Goal: Task Accomplishment & Management: Manage account settings

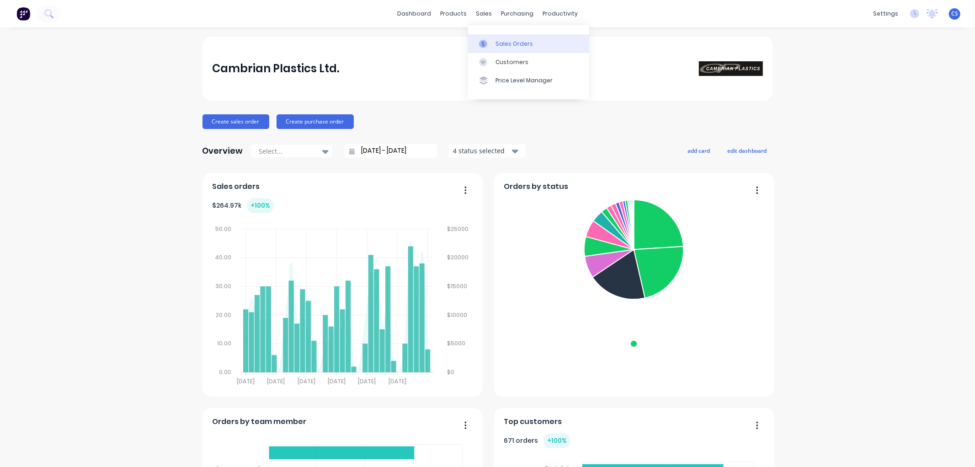
click at [487, 40] on icon at bounding box center [483, 44] width 8 height 8
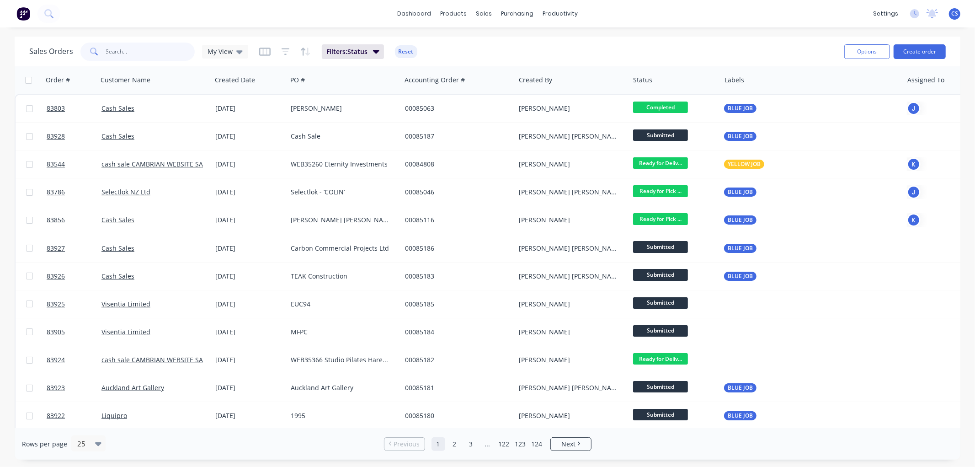
click at [137, 52] on input "text" at bounding box center [150, 52] width 89 height 18
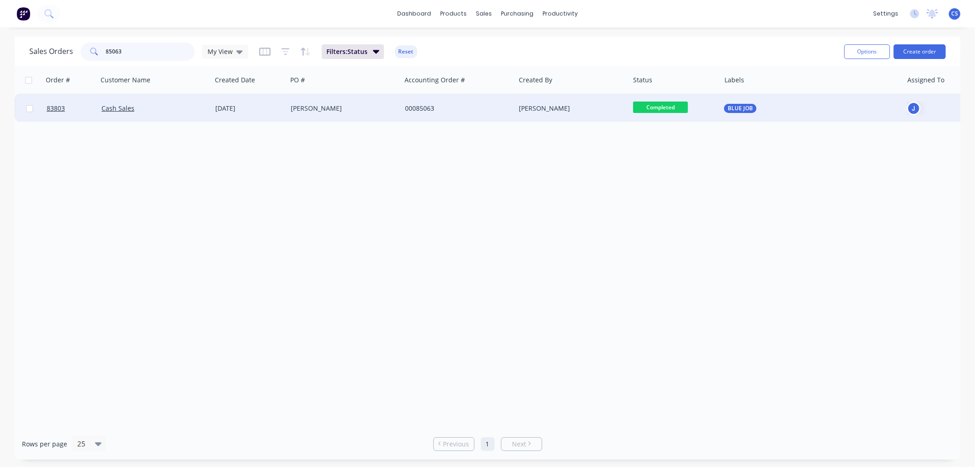
type input "85063"
click at [362, 108] on div "Greg Cockerill" at bounding box center [341, 108] width 101 height 9
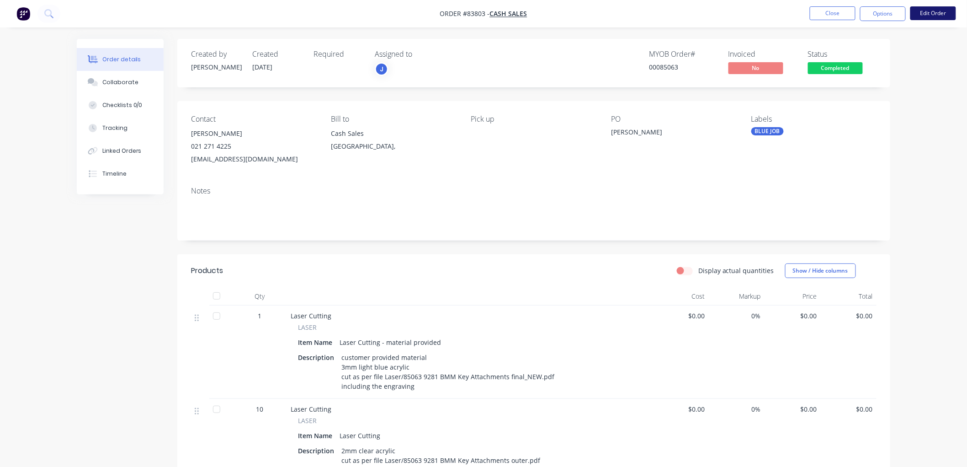
click at [941, 7] on button "Edit Order" at bounding box center [934, 13] width 46 height 14
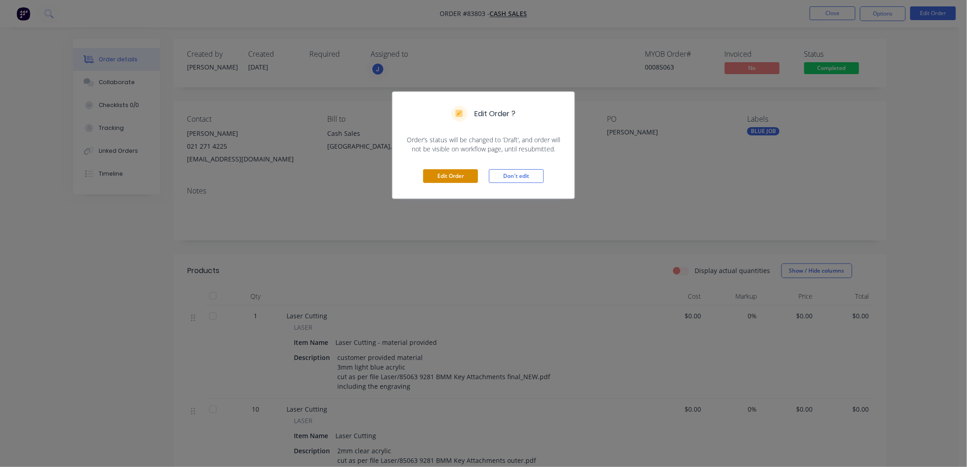
click at [458, 177] on button "Edit Order" at bounding box center [450, 176] width 55 height 14
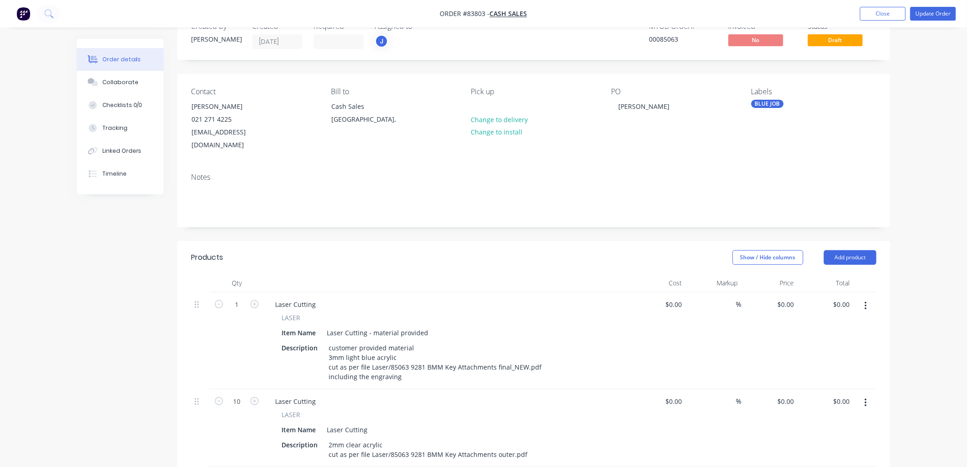
scroll to position [51, 0]
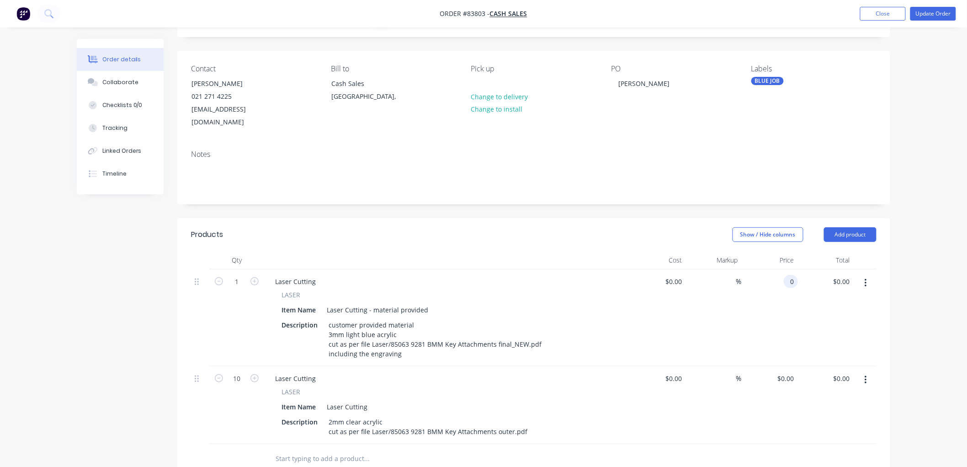
click at [779, 269] on div "0 0" at bounding box center [770, 317] width 56 height 97
type input "$5.68"
click at [787, 372] on input "$0.00" at bounding box center [787, 378] width 21 height 13
type input "5.68"
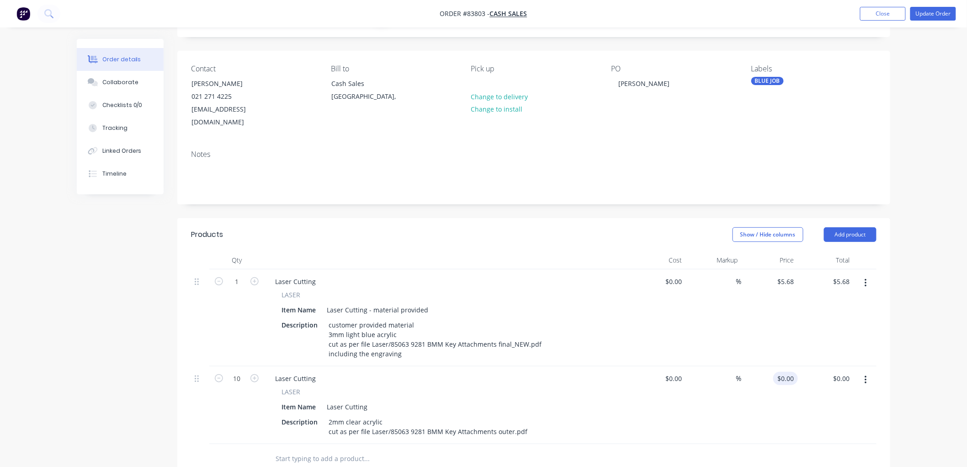
type input "$0.00"
type input "$5.68"
type input "0"
type input "5.68"
type input "$0.00"
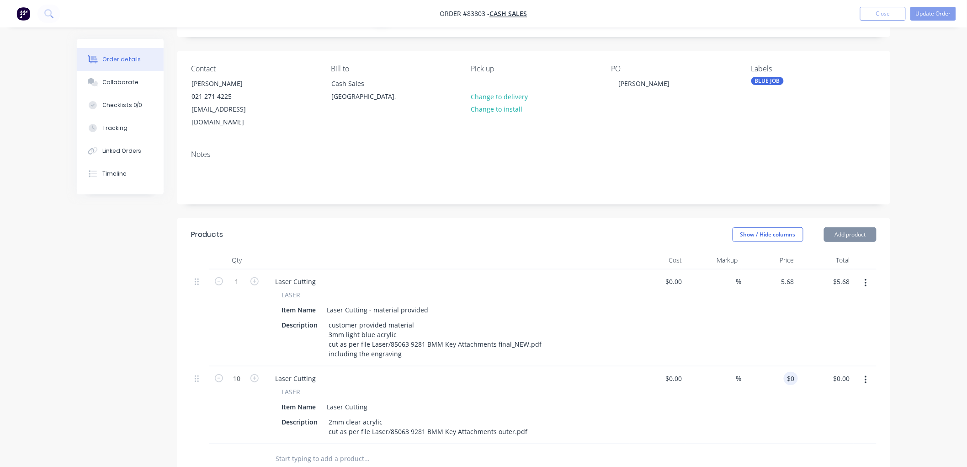
type input "$5.68"
type input "0"
type input "5.68"
type input "$0.00"
type input "$5.68"
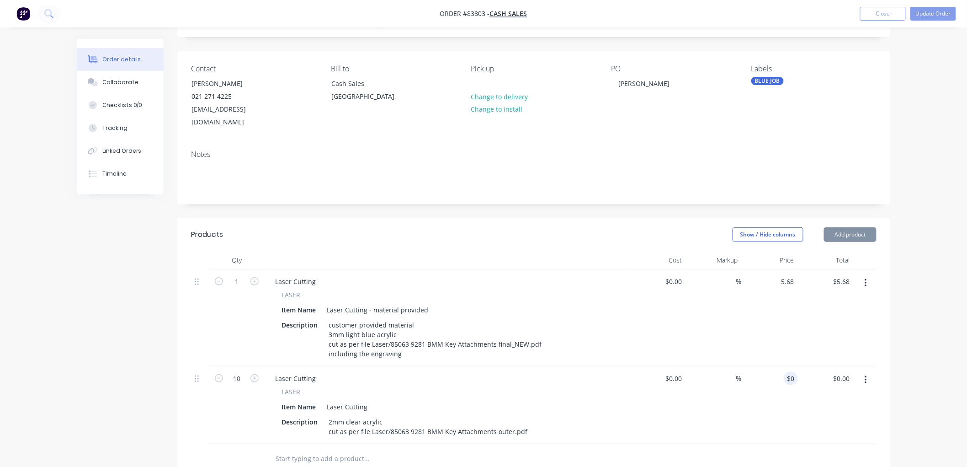
type input "0"
type input "5.68"
type input "$0.00"
type input "$5.68"
type input "0"
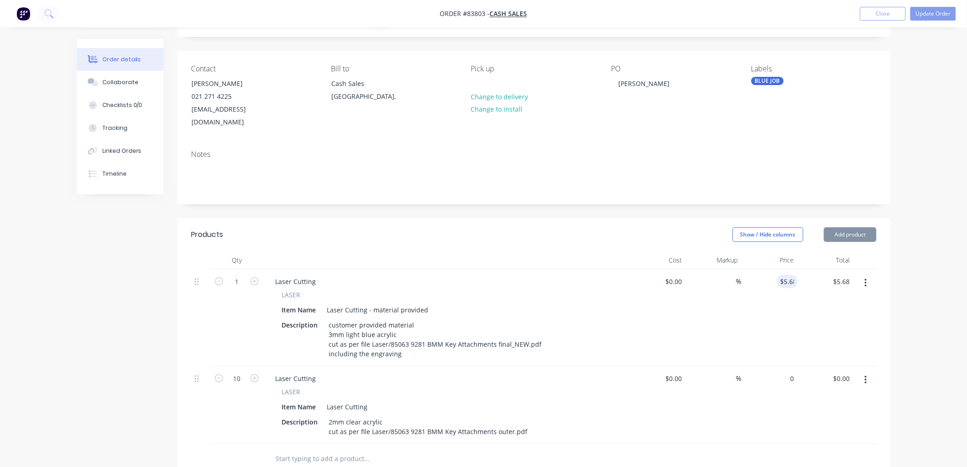
type input "5.68"
type input "$0.00"
type input "$5.68"
type input "0"
type input "5.68"
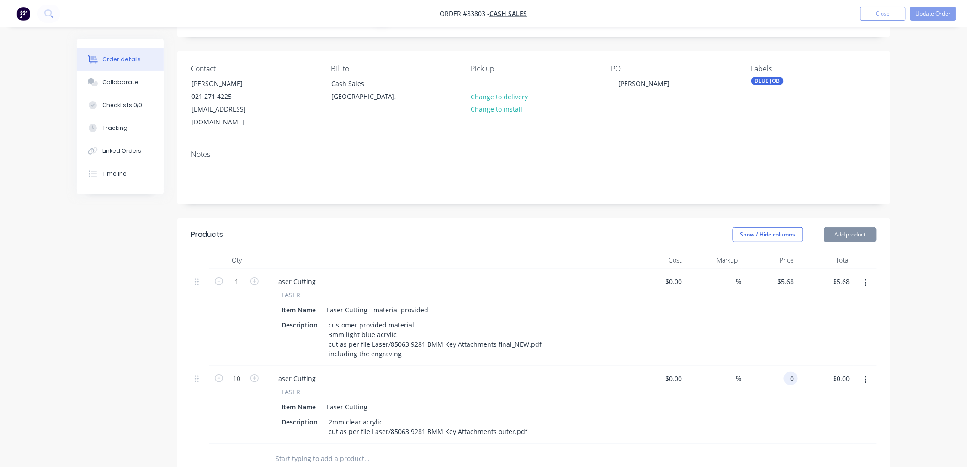
type input "$0.00"
type input "$5.68"
type input "0"
type input "5.68"
type input "$0.00"
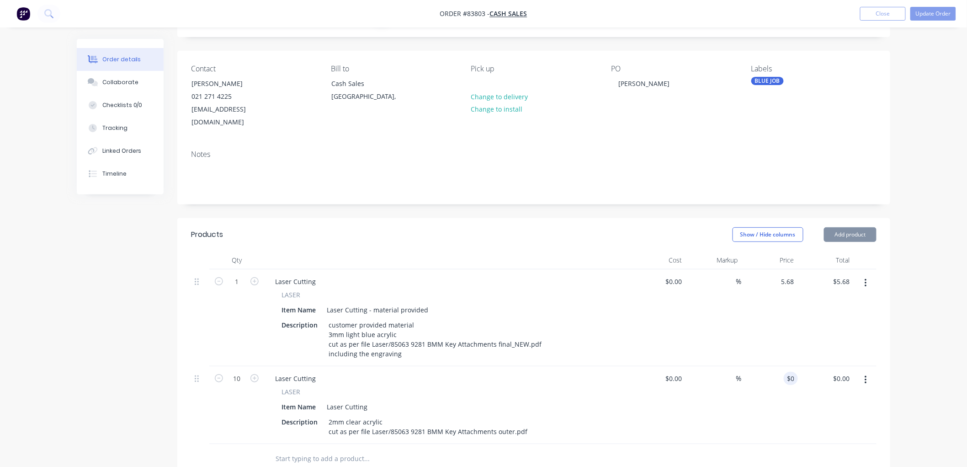
type input "$5.68"
type input "0"
type input "5.68"
type input "$0.00"
type input "$5.68"
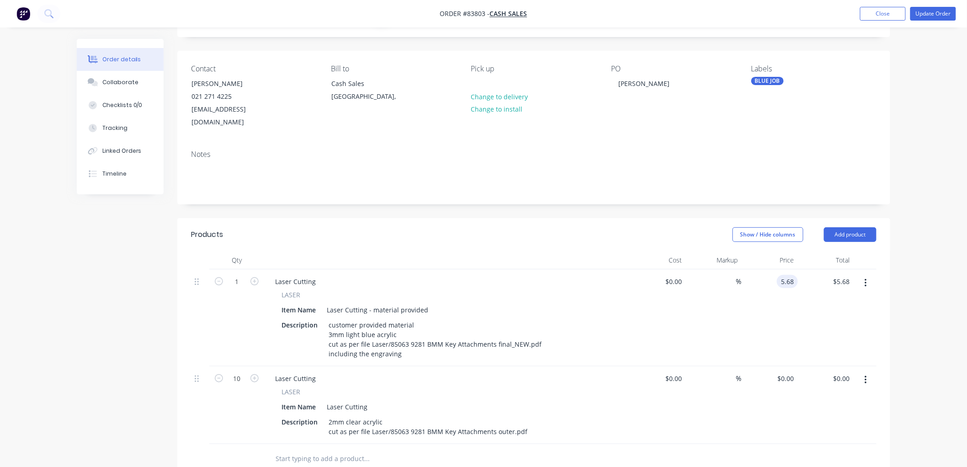
type input "0"
type input "5.68"
type input "$0.00"
type input "$5.68"
type input "0"
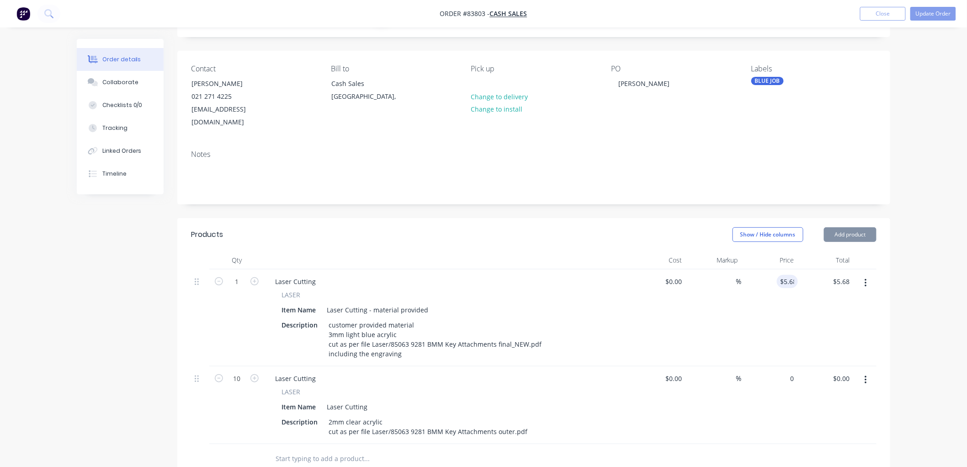
type input "5.68"
type input "$0.00"
type input "$5.68"
type input "0"
type input "5.68"
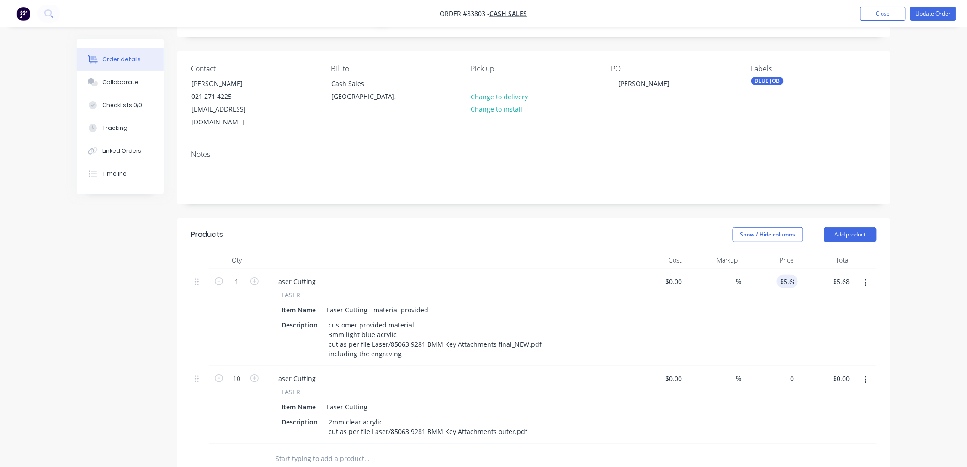
type input "$0.00"
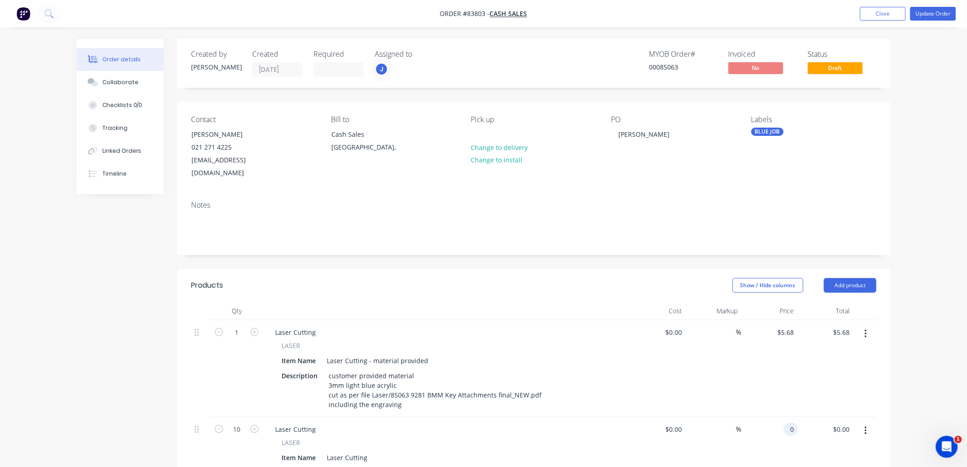
click at [788, 422] on input "0" at bounding box center [793, 428] width 11 height 13
type input "$6.18"
type input "$61.80"
click at [935, 11] on button "Update Order" at bounding box center [934, 14] width 46 height 14
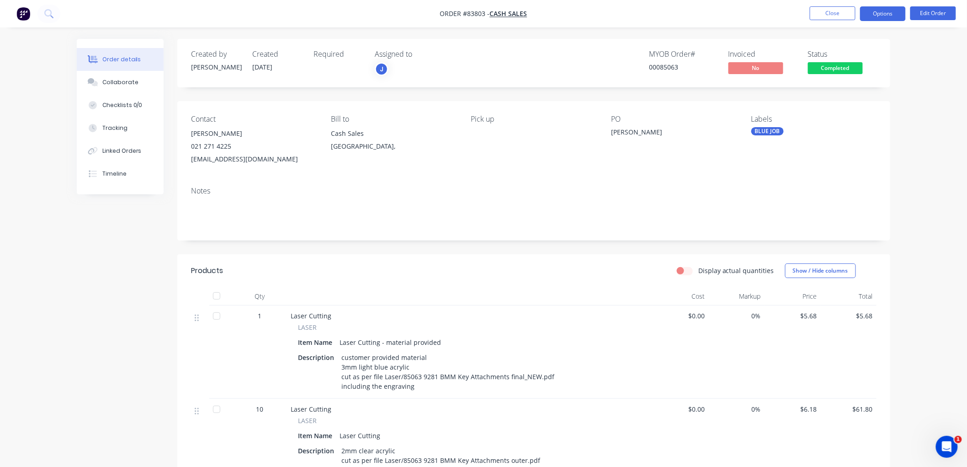
click at [884, 8] on button "Options" at bounding box center [883, 13] width 46 height 15
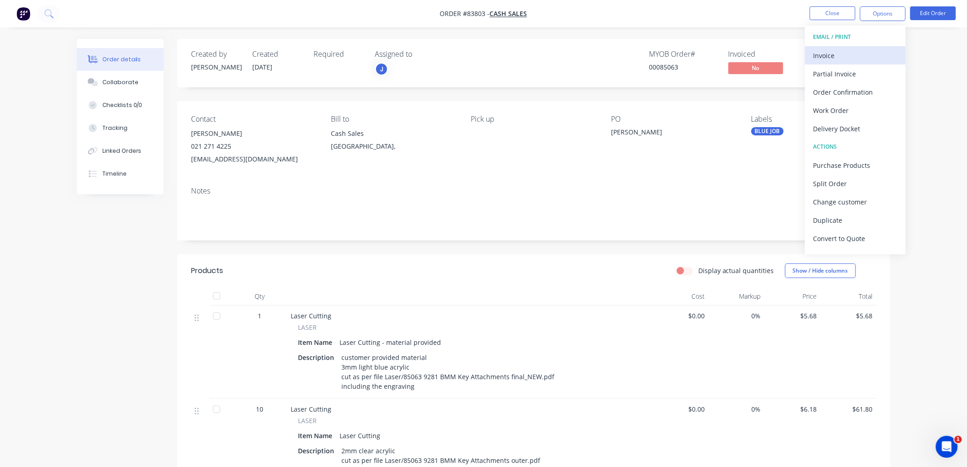
click at [833, 53] on div "Invoice" at bounding box center [856, 55] width 84 height 13
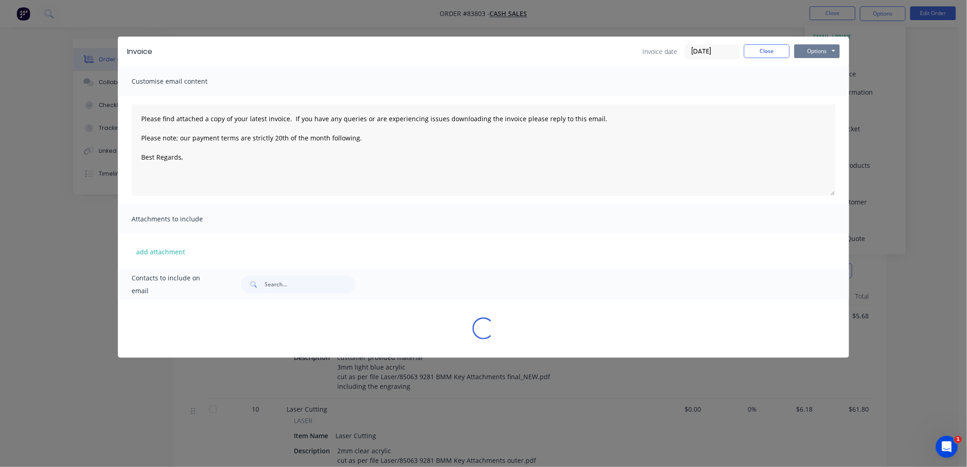
click at [825, 49] on button "Options" at bounding box center [818, 51] width 46 height 14
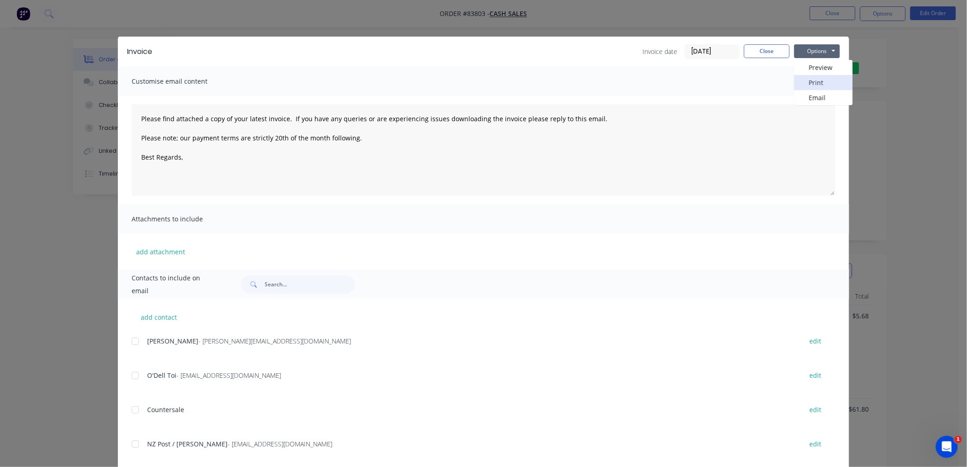
click at [823, 80] on button "Print" at bounding box center [824, 82] width 59 height 15
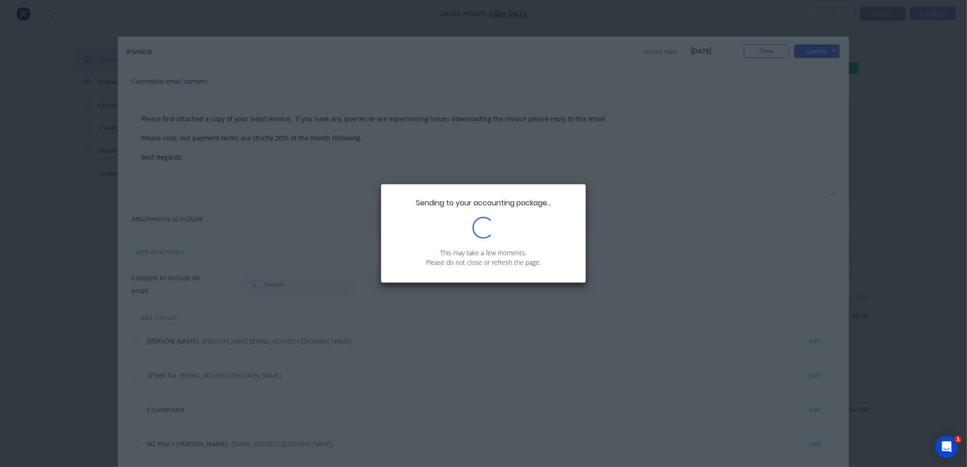
type textarea "Please find attached a copy of your latest invoice. If you have any queries or …"
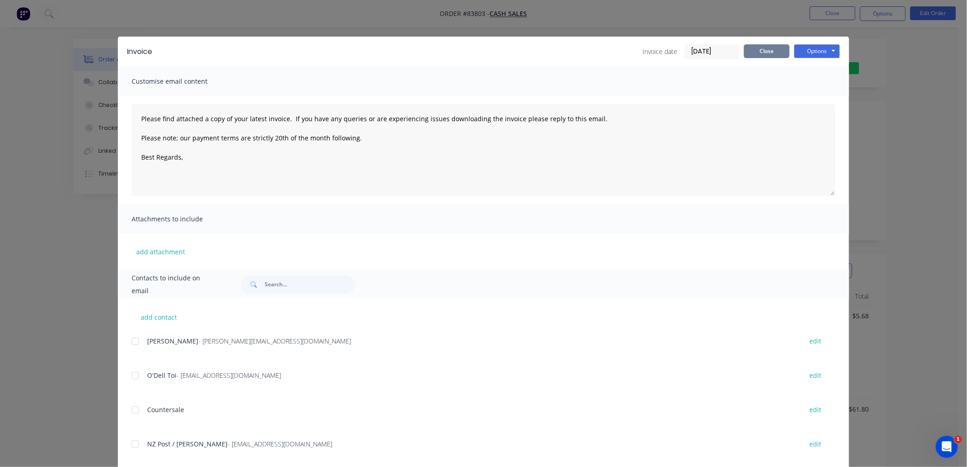
click at [771, 50] on button "Close" at bounding box center [767, 51] width 46 height 14
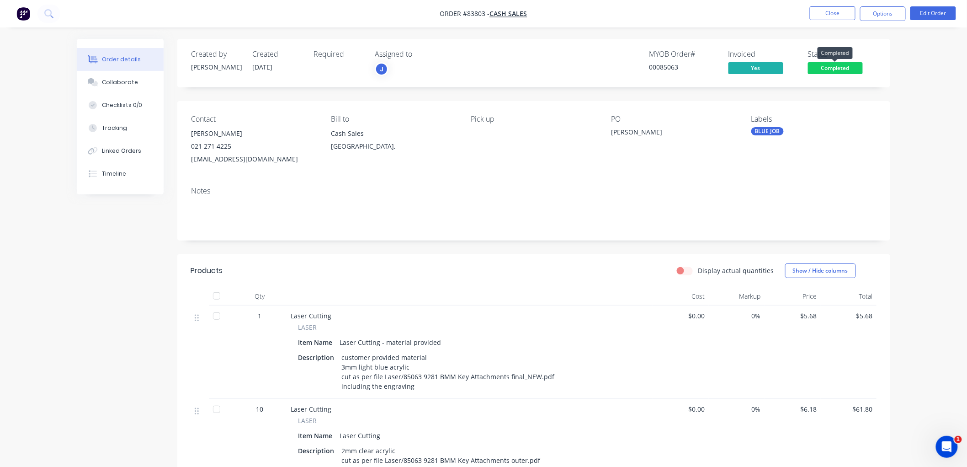
click at [823, 64] on span "Completed" at bounding box center [835, 67] width 55 height 11
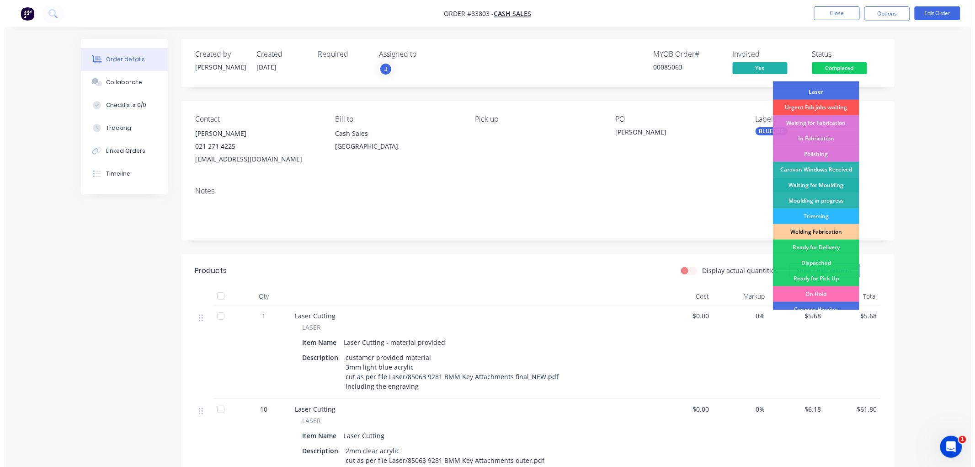
scroll to position [101, 0]
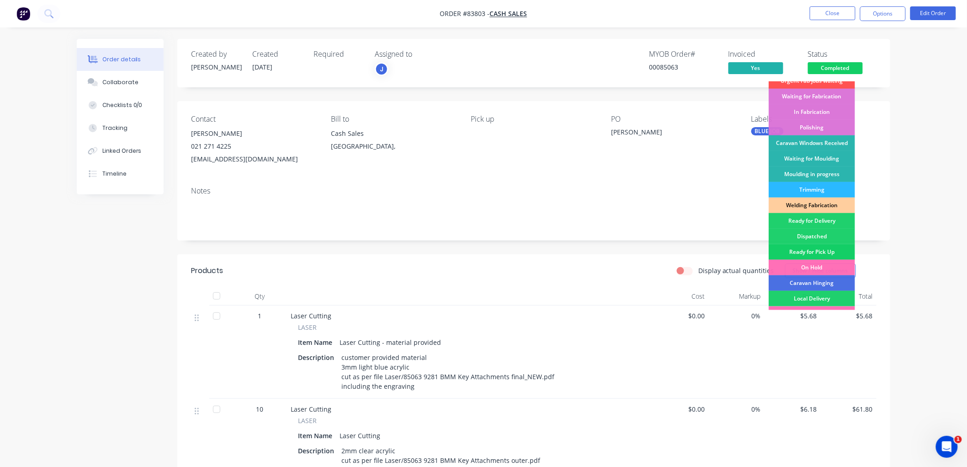
click at [825, 249] on div "Ready for Pick Up" at bounding box center [812, 252] width 86 height 16
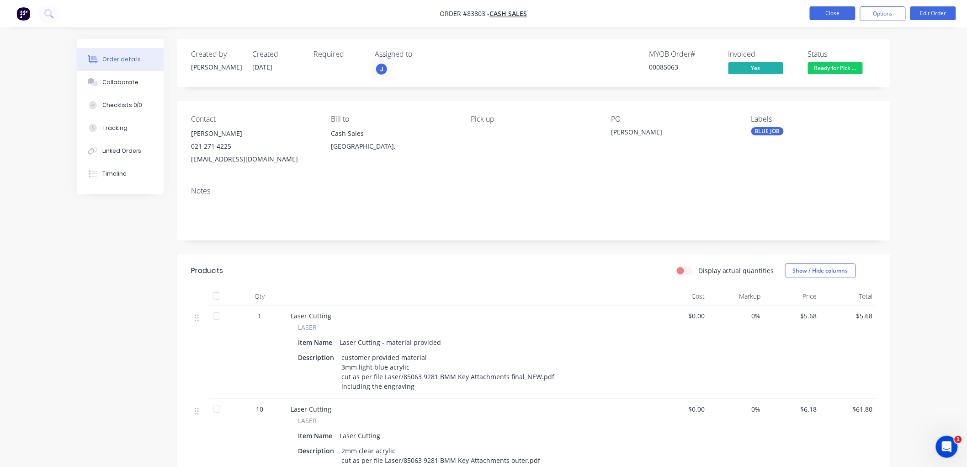
click at [829, 12] on button "Close" at bounding box center [833, 13] width 46 height 14
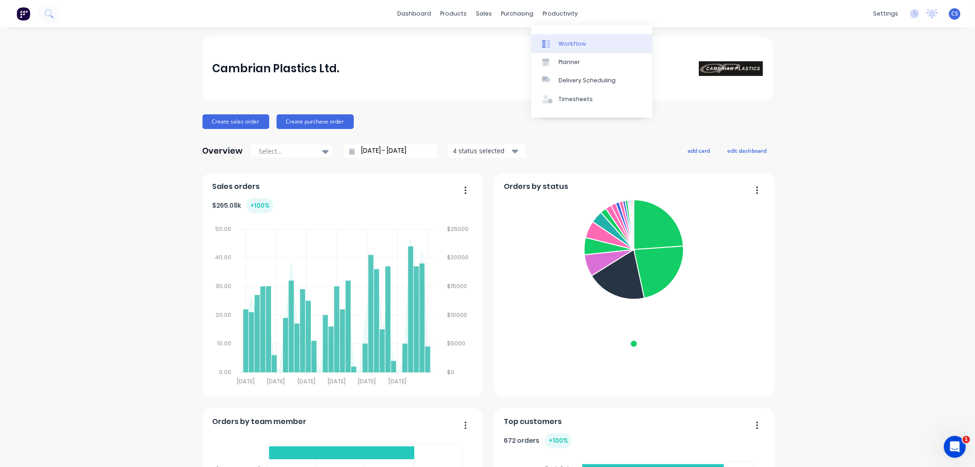
click at [567, 36] on link "Workflow" at bounding box center [591, 43] width 121 height 18
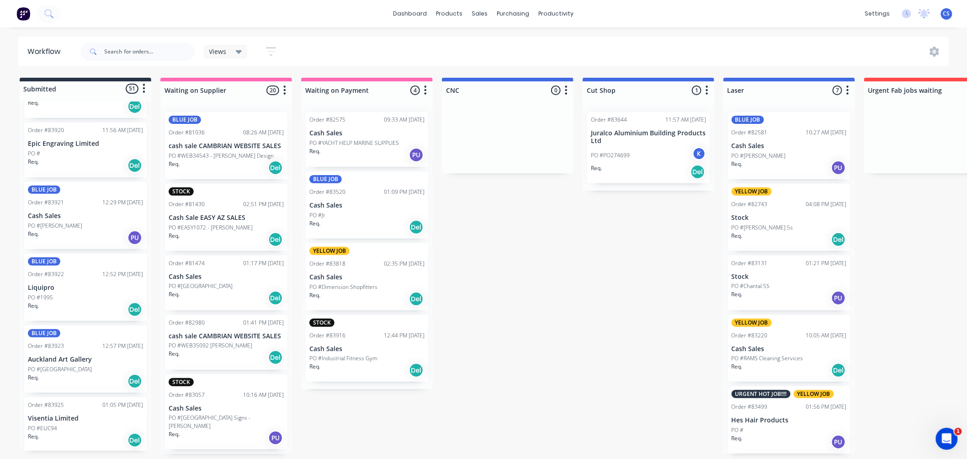
scroll to position [3220, 0]
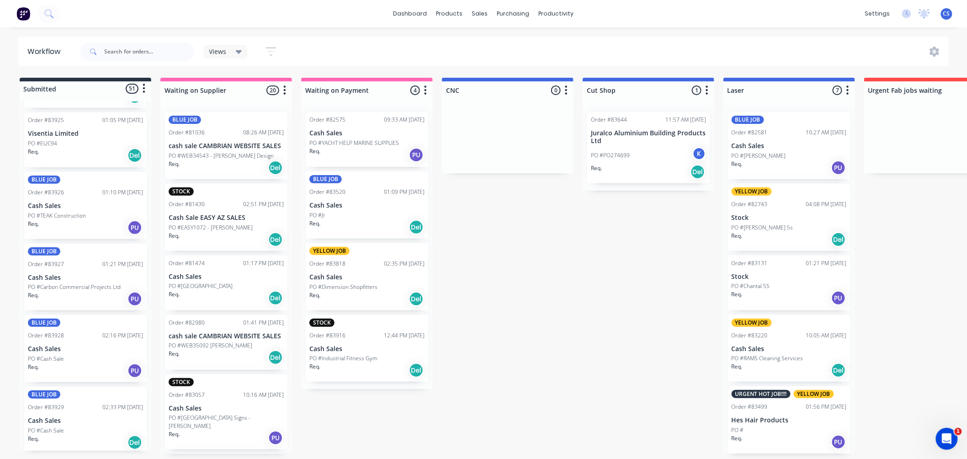
click at [79, 368] on div "Req. PU" at bounding box center [85, 371] width 115 height 16
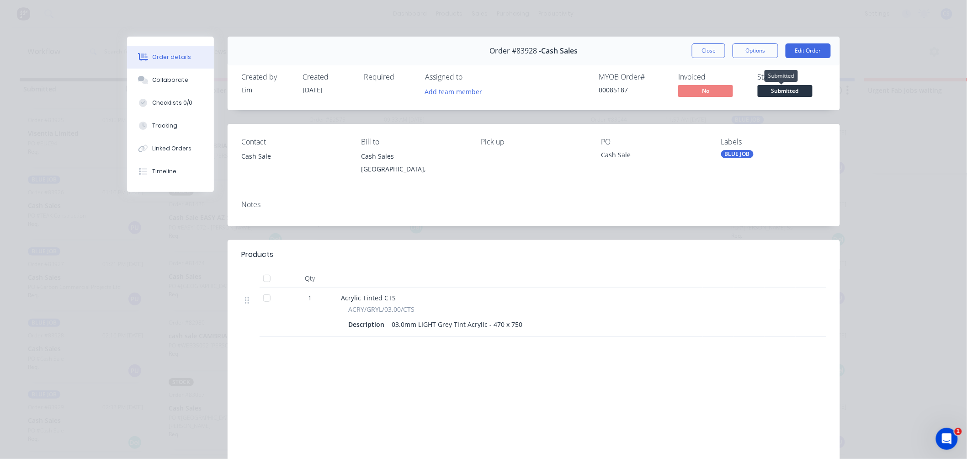
click at [788, 90] on span "Submitted" at bounding box center [785, 90] width 55 height 11
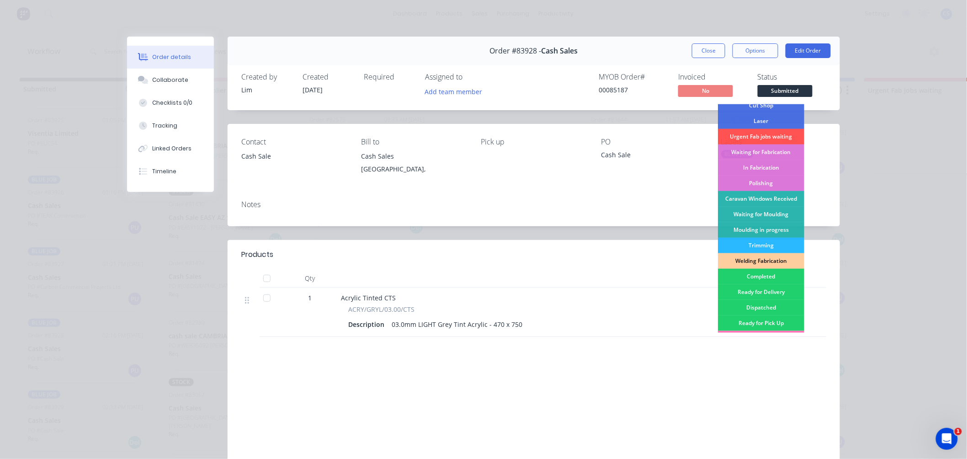
scroll to position [160, 0]
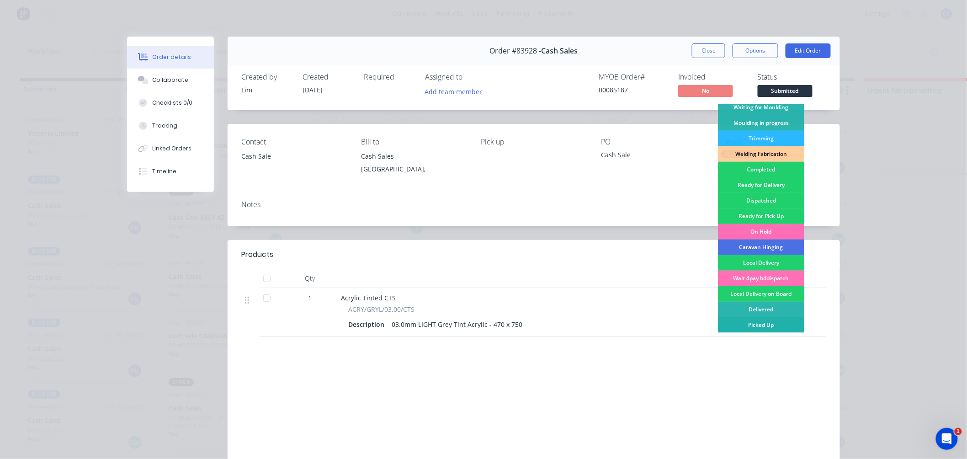
click at [746, 327] on div "Picked Up" at bounding box center [761, 325] width 86 height 16
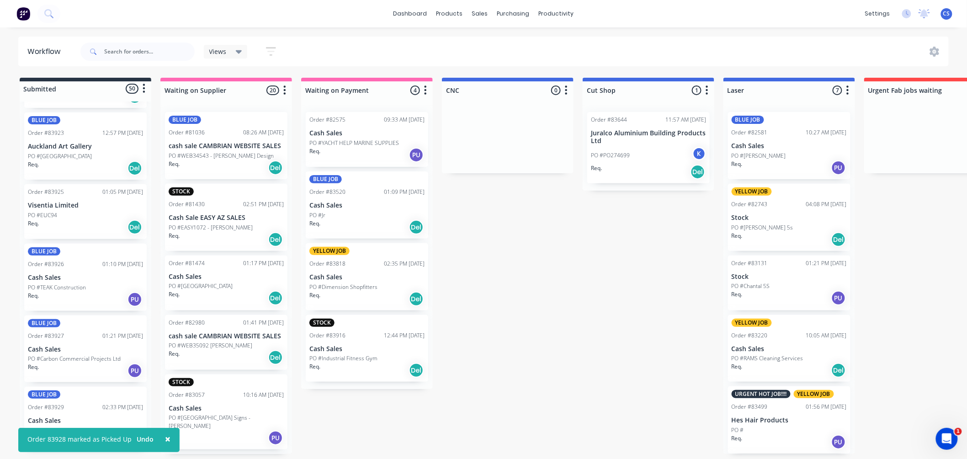
scroll to position [2, 0]
click at [51, 418] on p "Cash Sales" at bounding box center [85, 421] width 115 height 8
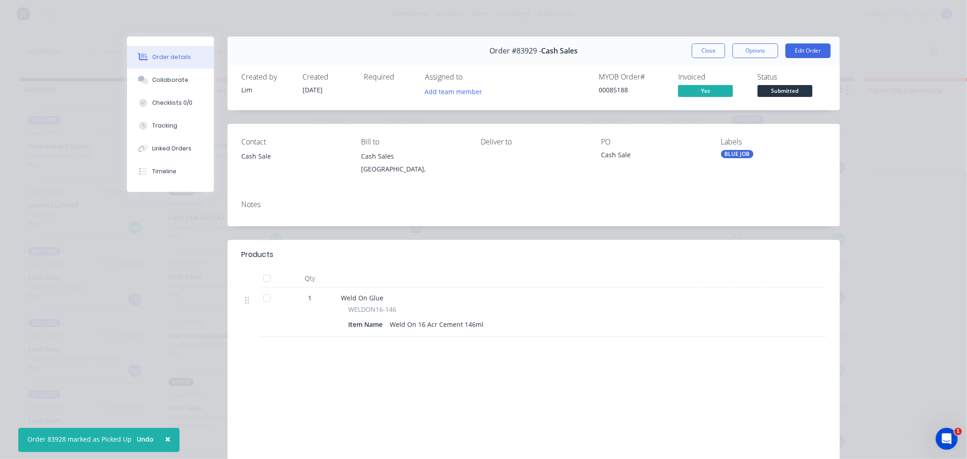
click at [785, 90] on span "Submitted" at bounding box center [785, 90] width 55 height 11
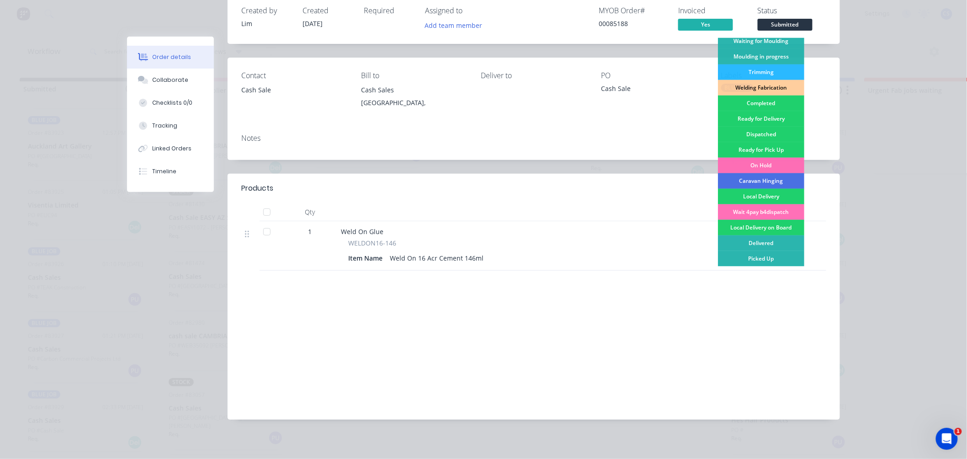
scroll to position [70, 0]
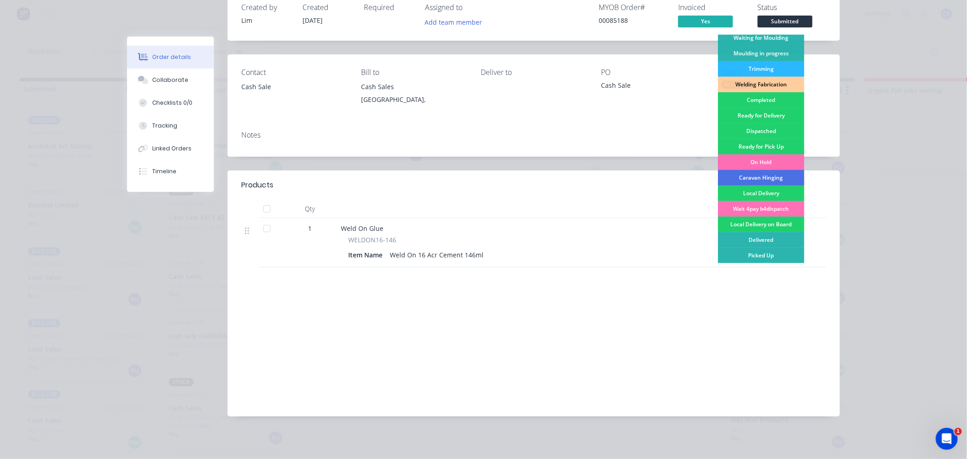
click at [761, 255] on div "Picked Up" at bounding box center [761, 256] width 86 height 16
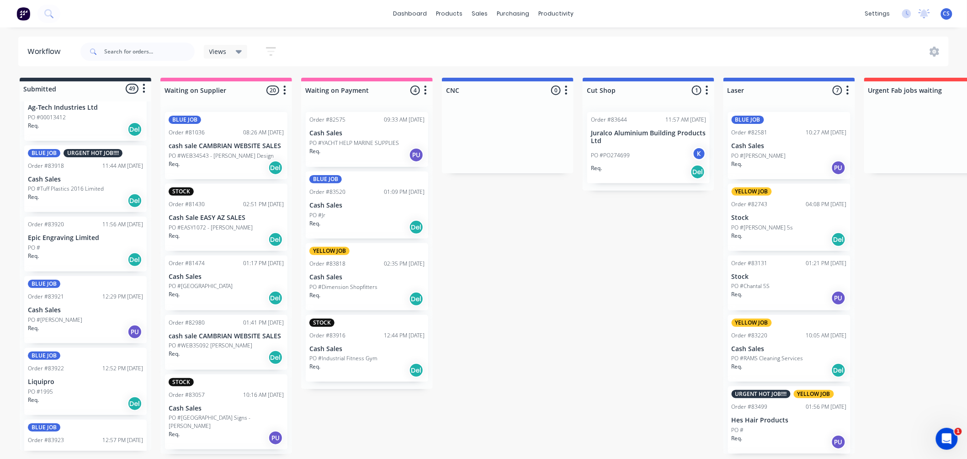
scroll to position [2823, 0]
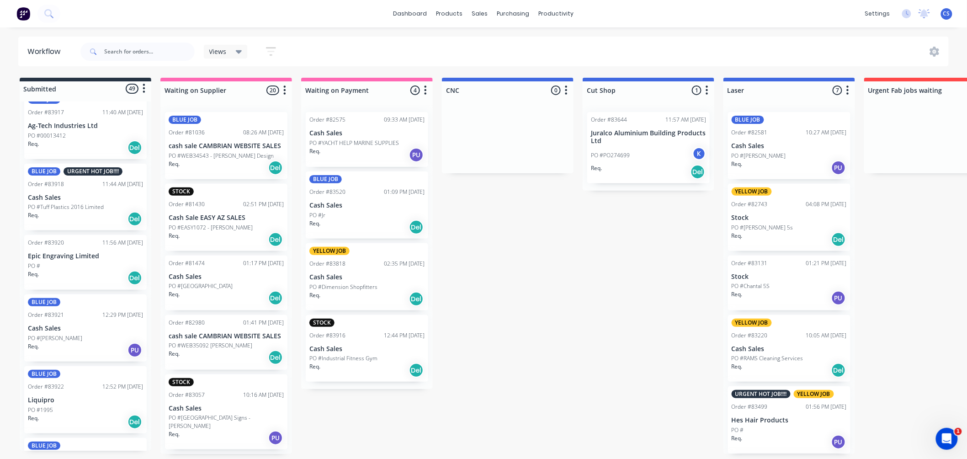
click at [64, 255] on p "Epic Engraving Limited" at bounding box center [85, 256] width 115 height 8
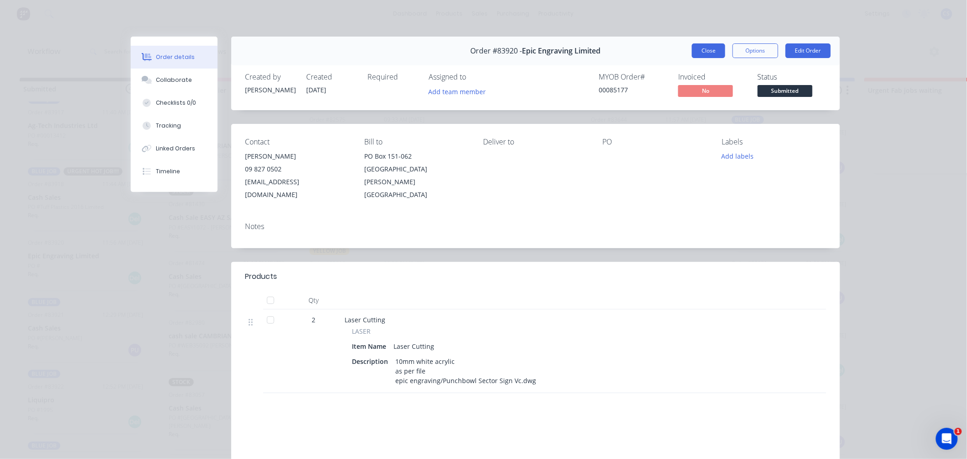
click at [708, 53] on button "Close" at bounding box center [708, 50] width 33 height 15
